Goal: Information Seeking & Learning: Understand process/instructions

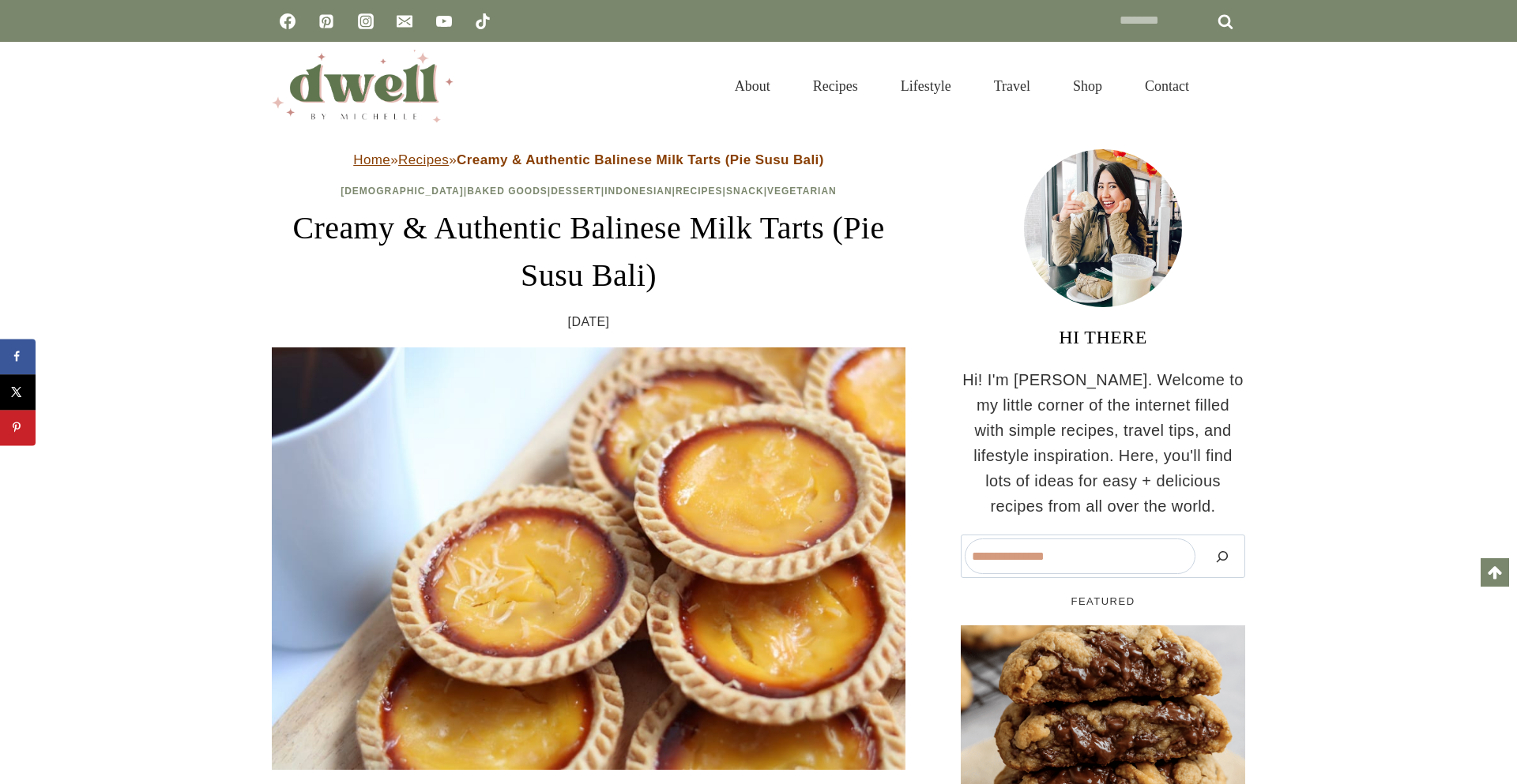
scroll to position [712, 0]
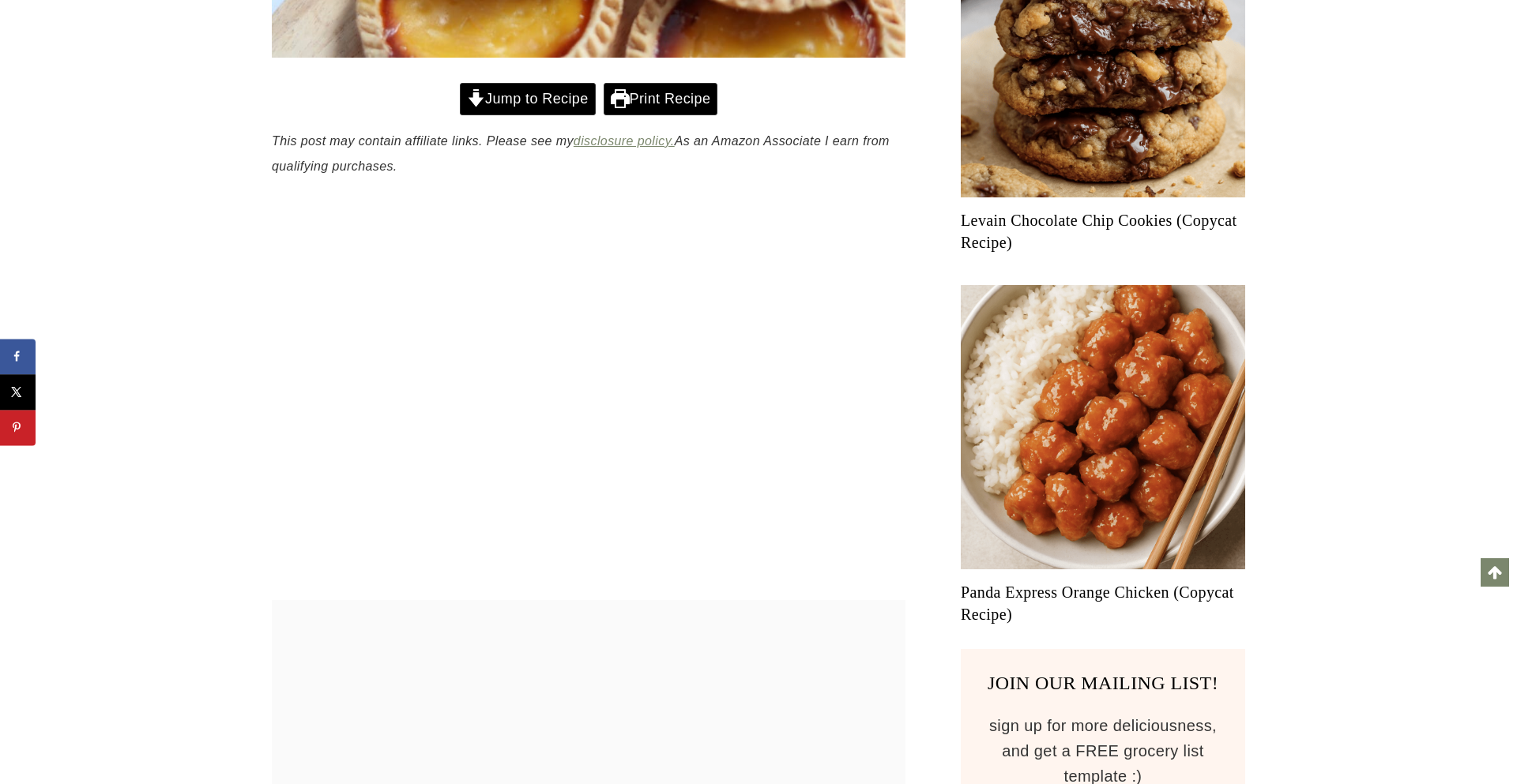
click at [551, 97] on link "Jump to Recipe" at bounding box center [528, 99] width 136 height 32
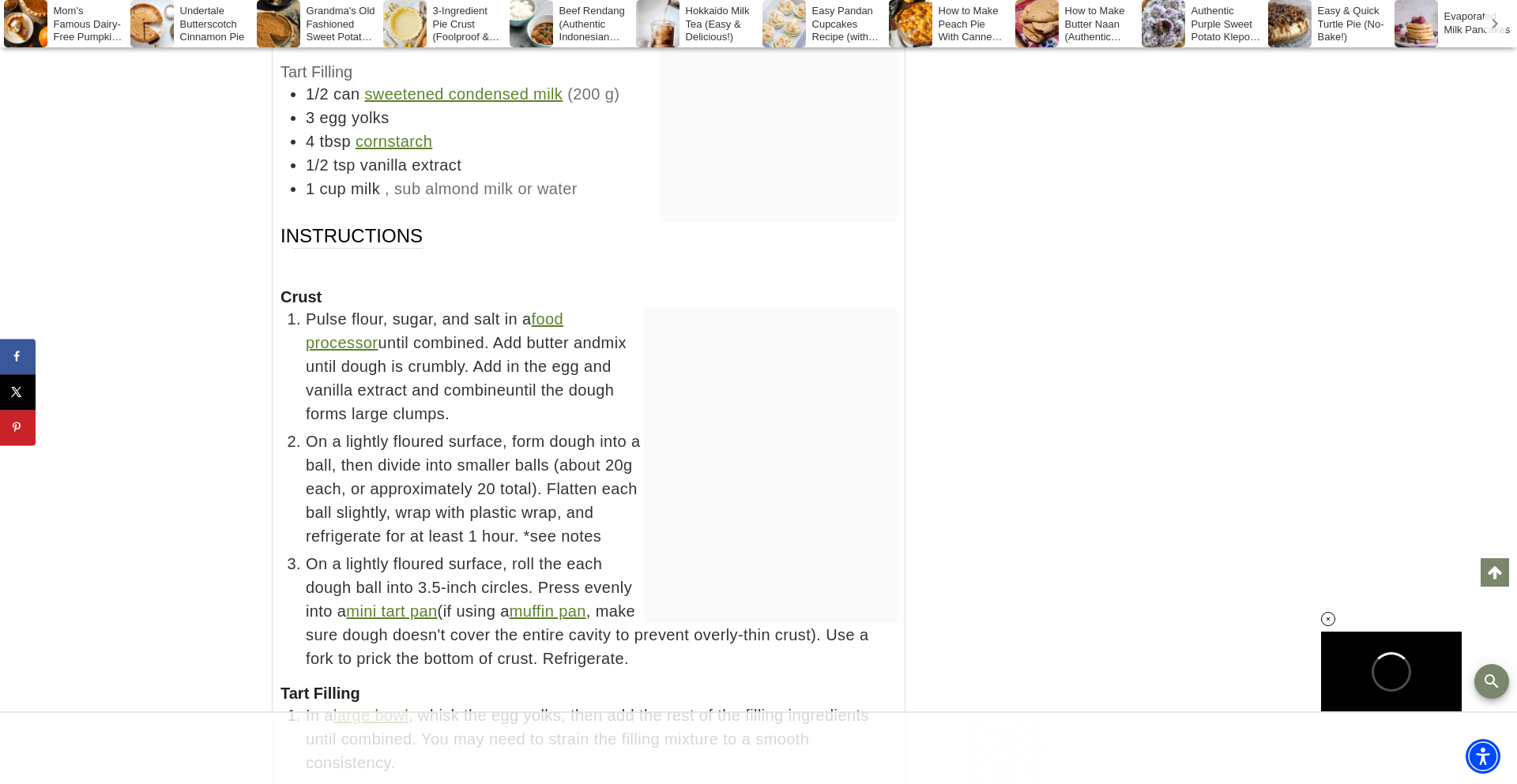
click at [1048, 780] on div at bounding box center [759, 748] width 948 height 71
click at [884, 776] on html at bounding box center [759, 748] width 575 height 71
click at [1033, 456] on div at bounding box center [1103, 532] width 285 height 1896
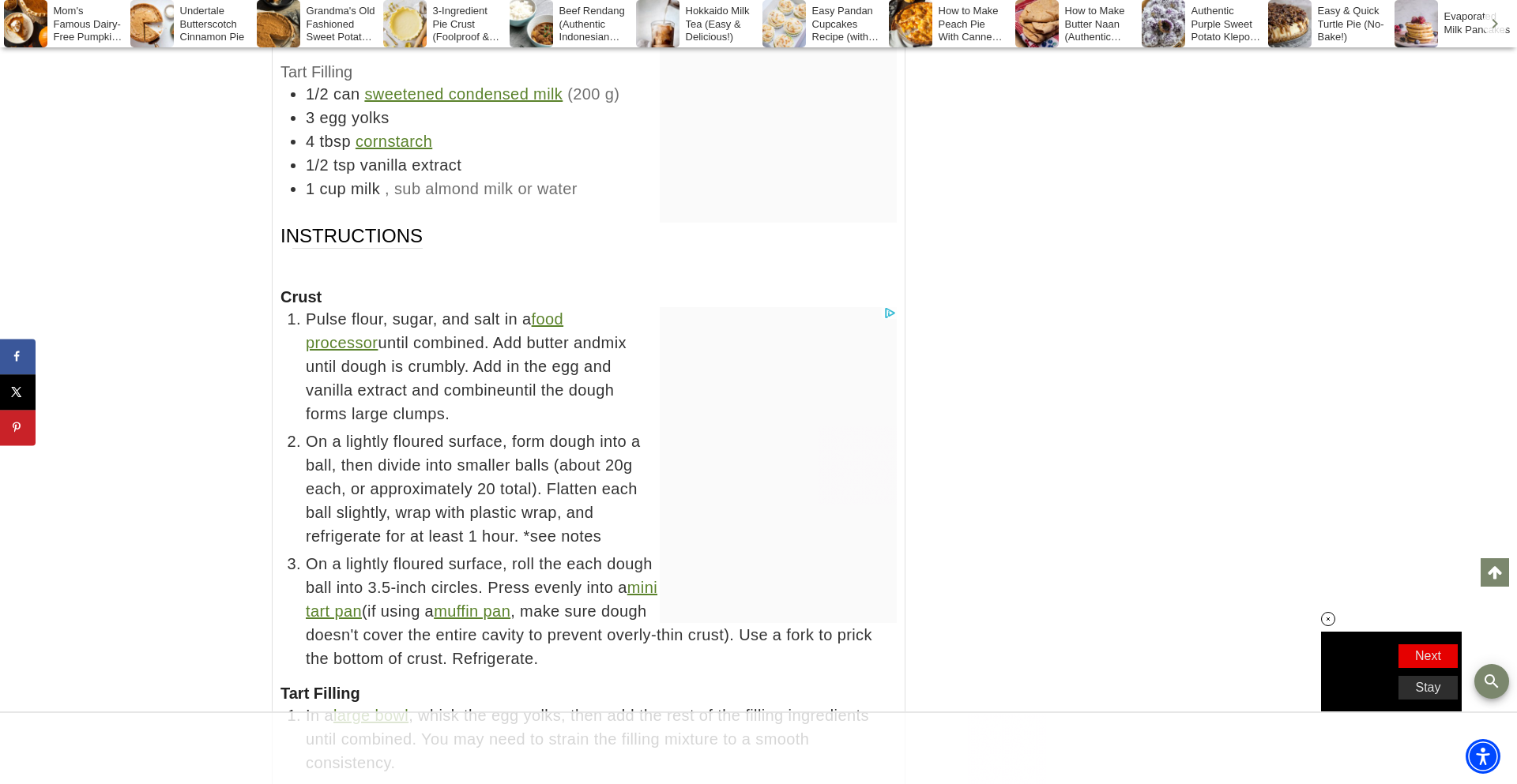
click at [888, 776] on html at bounding box center [759, 748] width 575 height 71
